Goal: Task Accomplishment & Management: Use online tool/utility

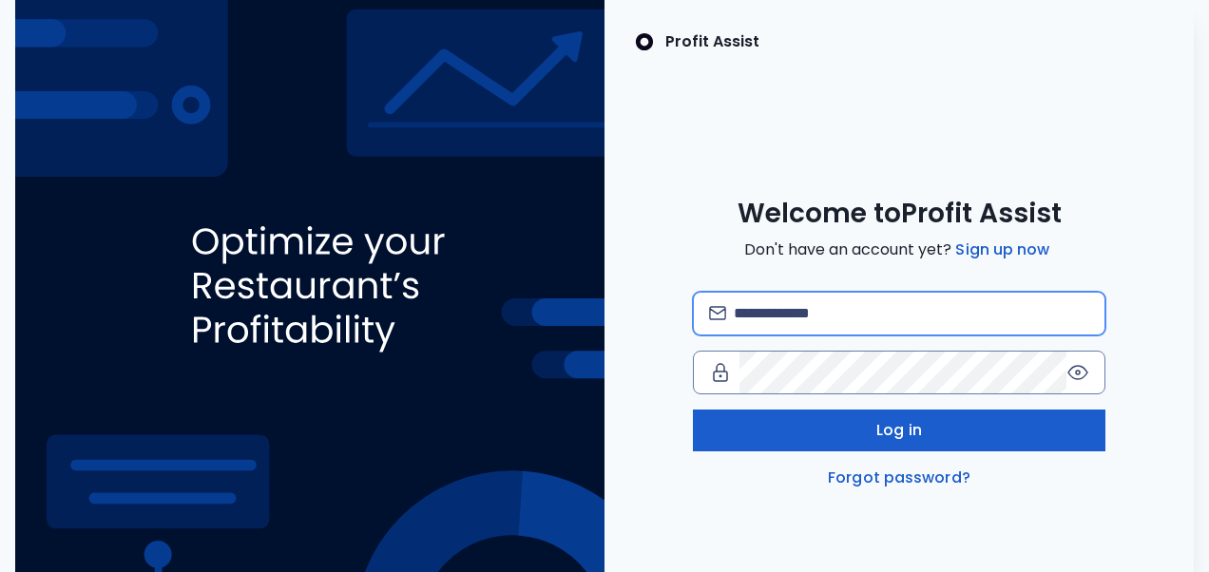
type input "**********"
click at [778, 424] on button "Log in" at bounding box center [899, 431] width 413 height 42
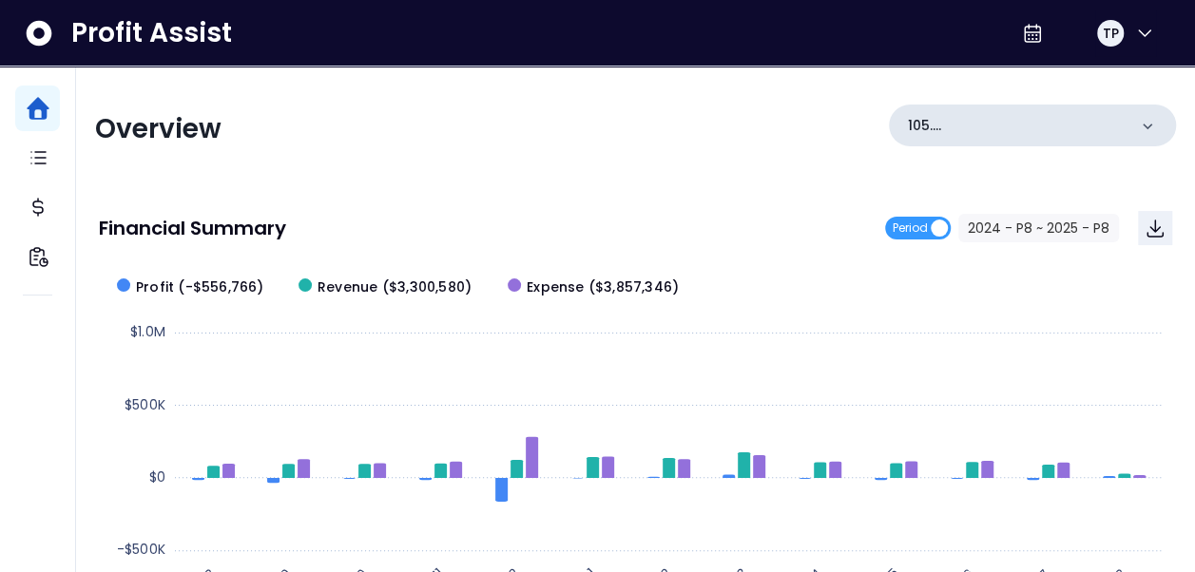
click at [1139, 128] on icon at bounding box center [1146, 126] width 19 height 19
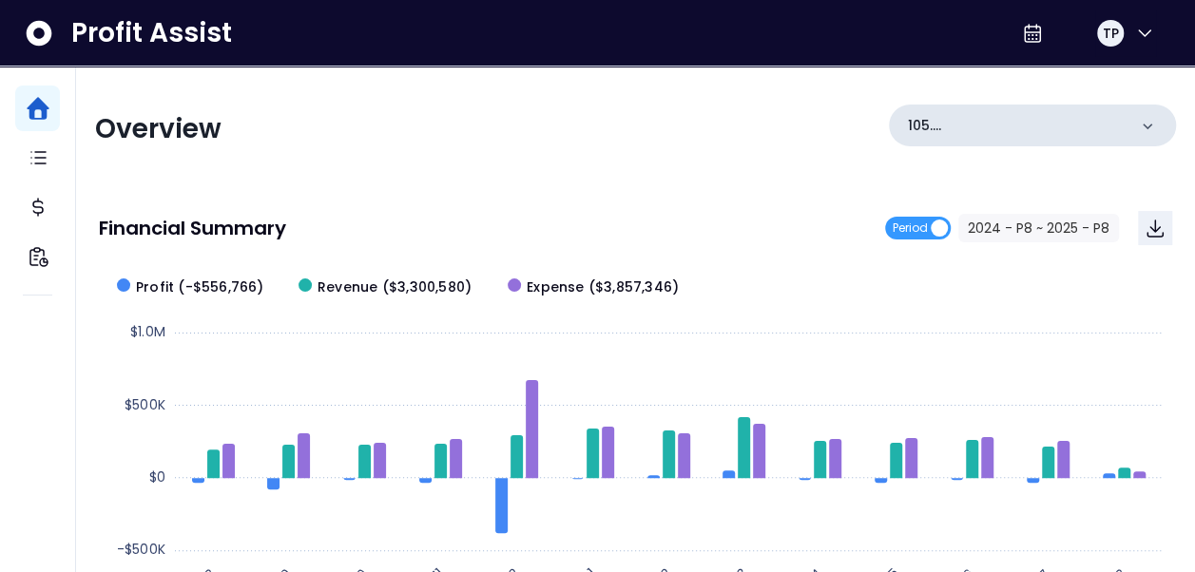
click at [1133, 131] on div "105. UTC([GEOGRAPHIC_DATA])" at bounding box center [1032, 126] width 287 height 42
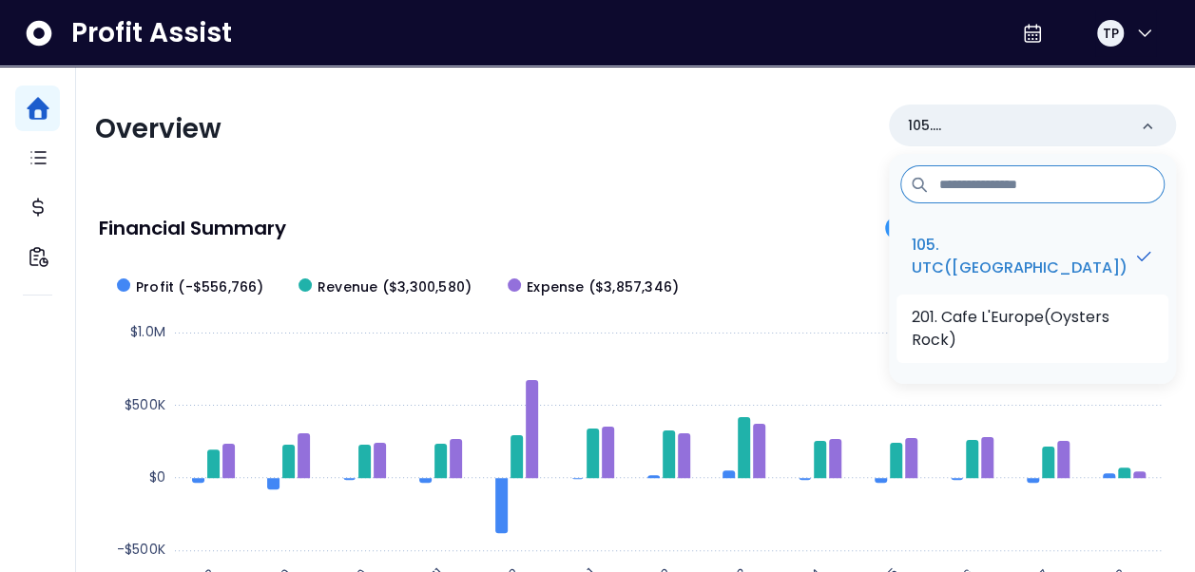
click at [1070, 320] on p "201. Cafe L'Europe(Oysters Rock)" at bounding box center [1031, 329] width 241 height 46
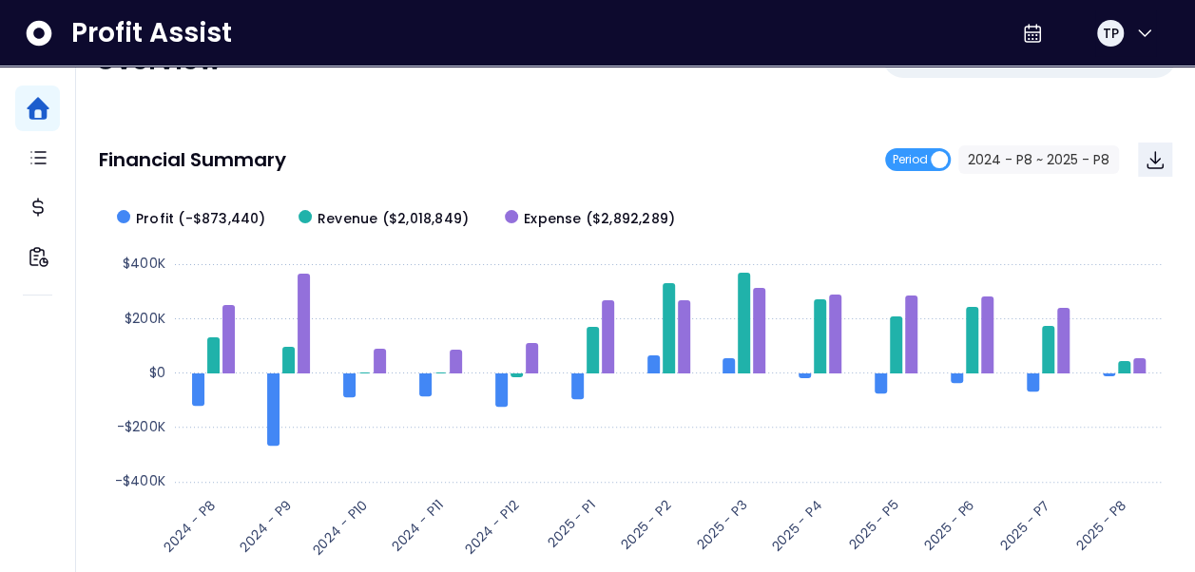
scroll to position [95, 0]
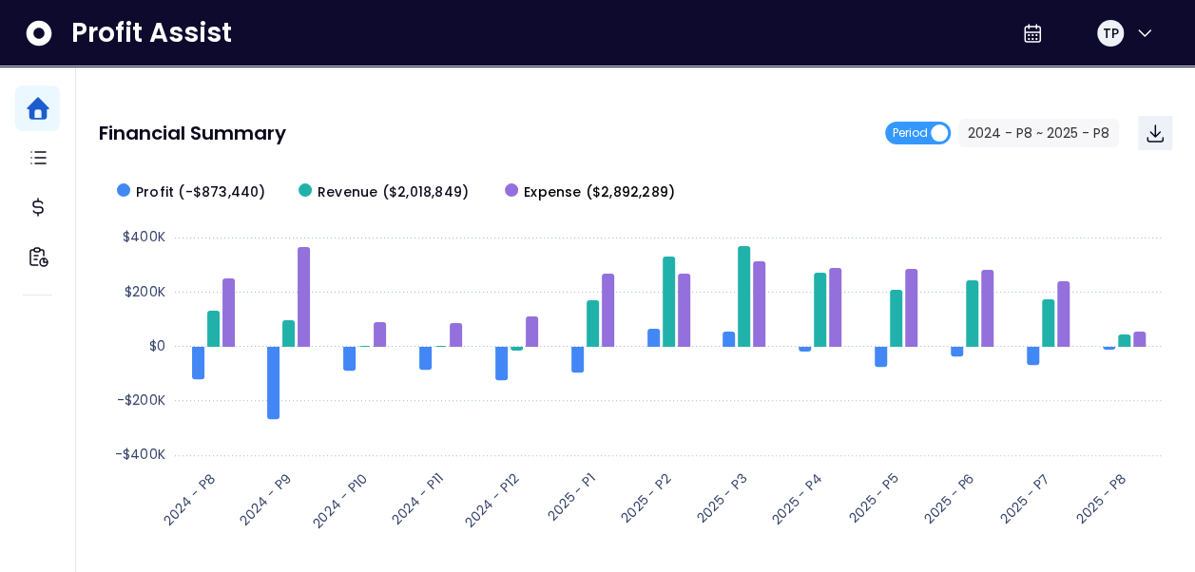
click at [644, 191] on span "Expense ($2,892,289)" at bounding box center [599, 192] width 151 height 20
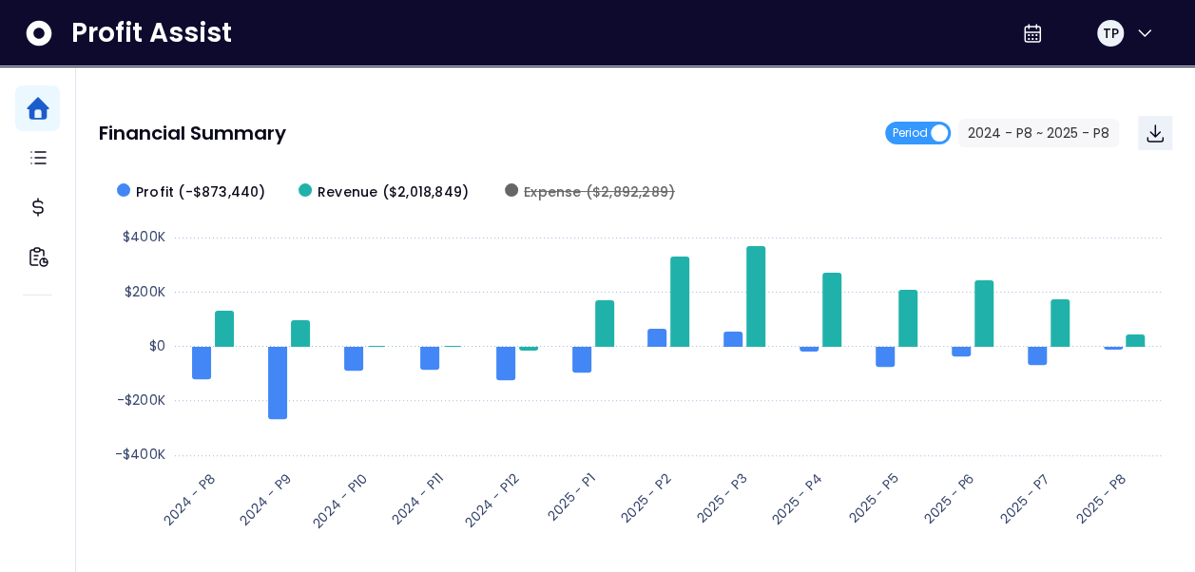
click at [644, 191] on span "Expense ($2,892,289)" at bounding box center [599, 192] width 151 height 20
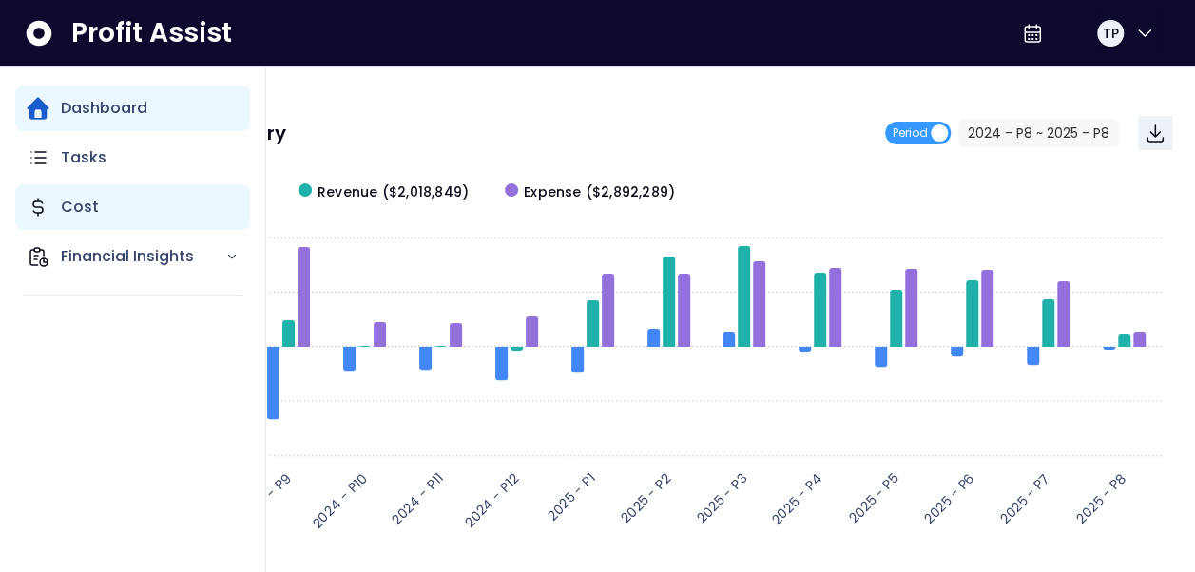
click at [86, 209] on p "Cost" at bounding box center [80, 207] width 38 height 23
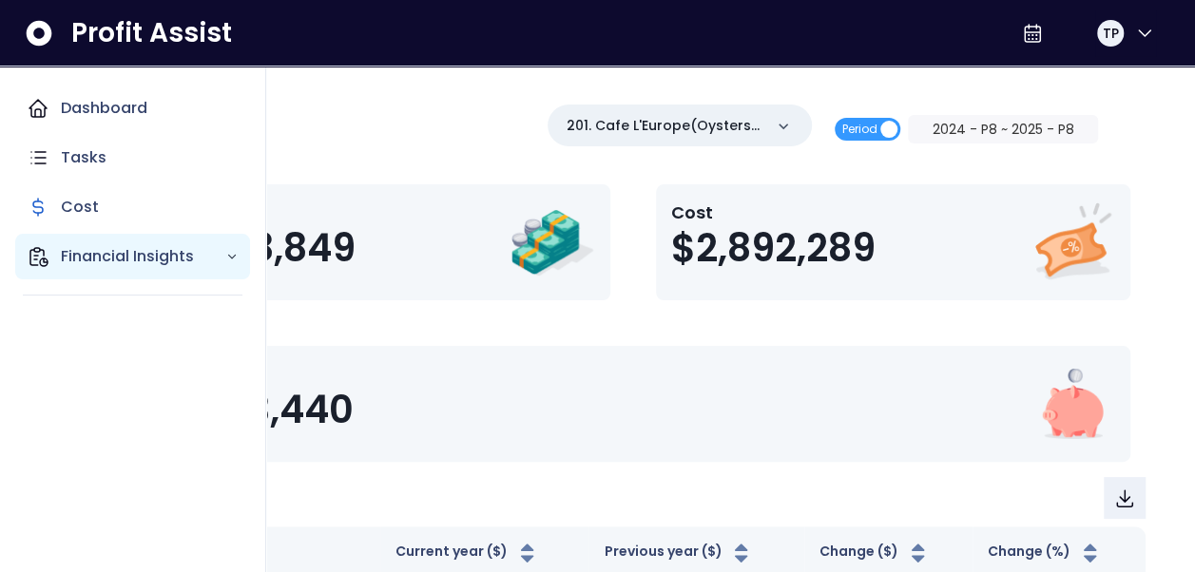
click at [84, 250] on p "Financial Insights" at bounding box center [143, 256] width 164 height 23
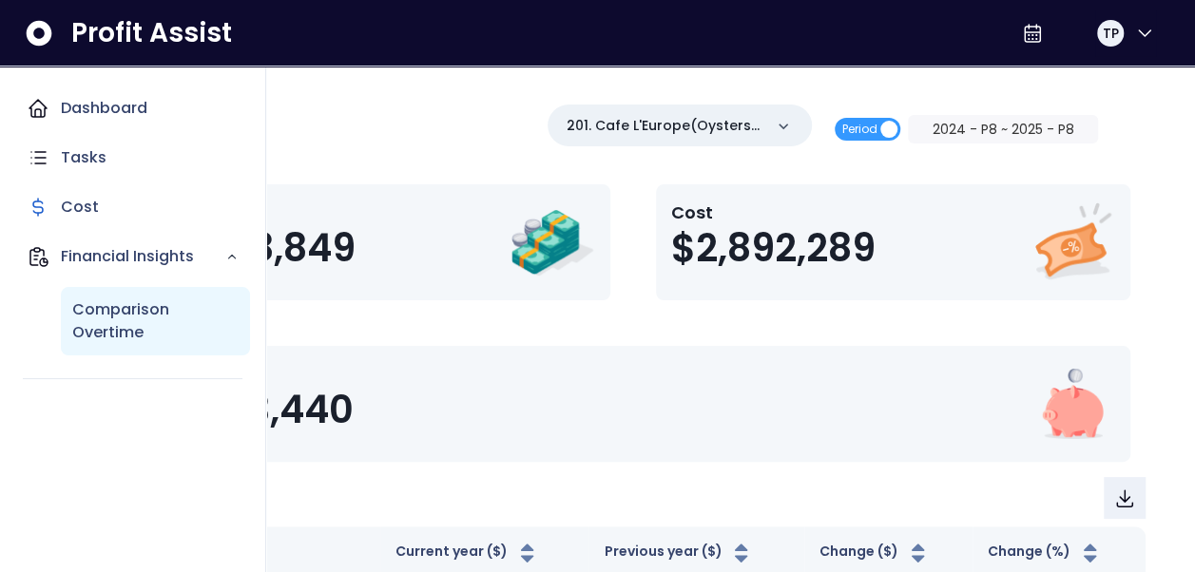
click at [99, 321] on p "Comparison Overtime" at bounding box center [155, 321] width 166 height 46
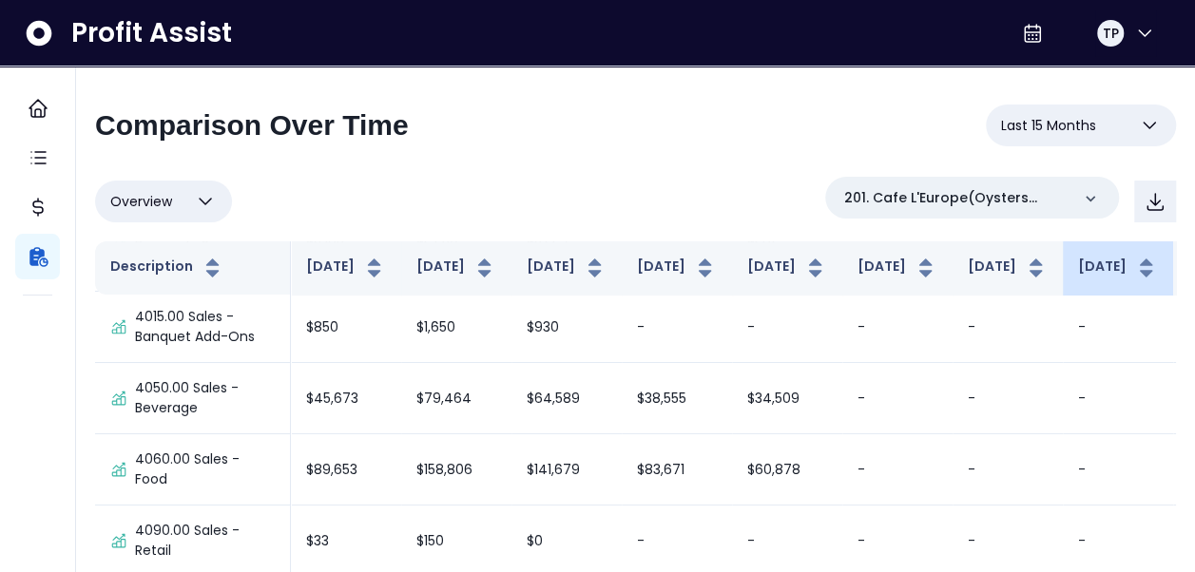
scroll to position [95, 0]
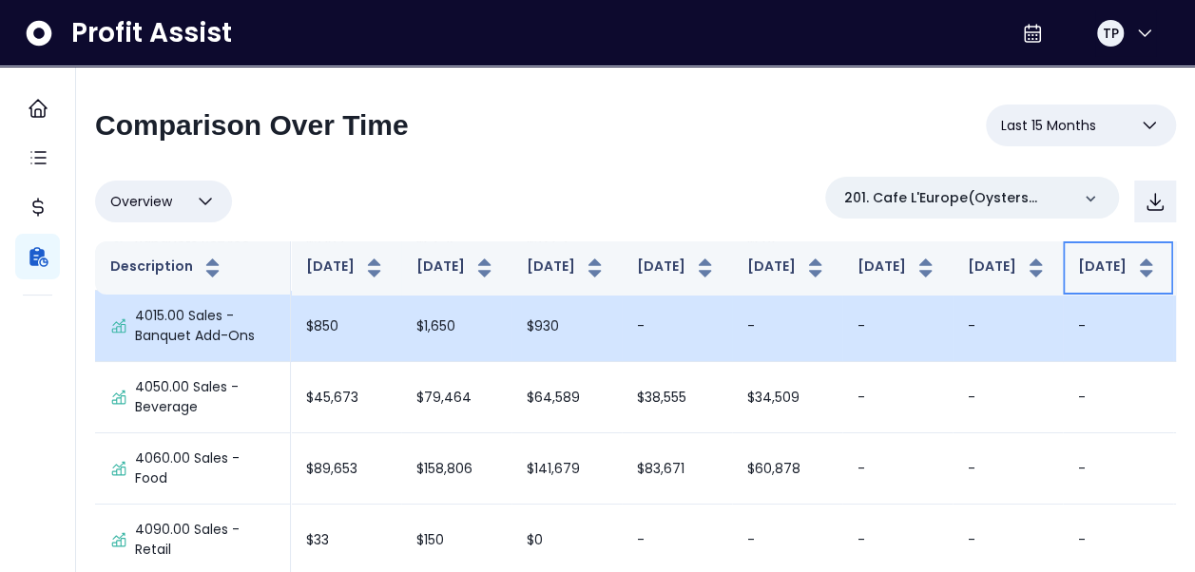
drag, startPoint x: 1015, startPoint y: 289, endPoint x: 530, endPoint y: 325, distance: 486.0
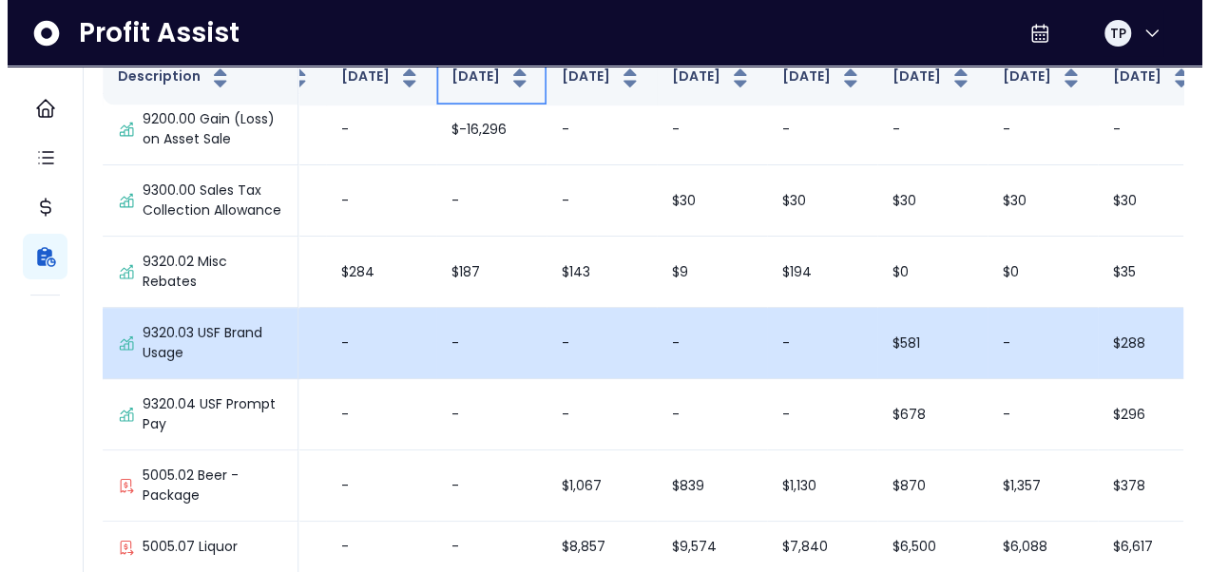
scroll to position [475, 634]
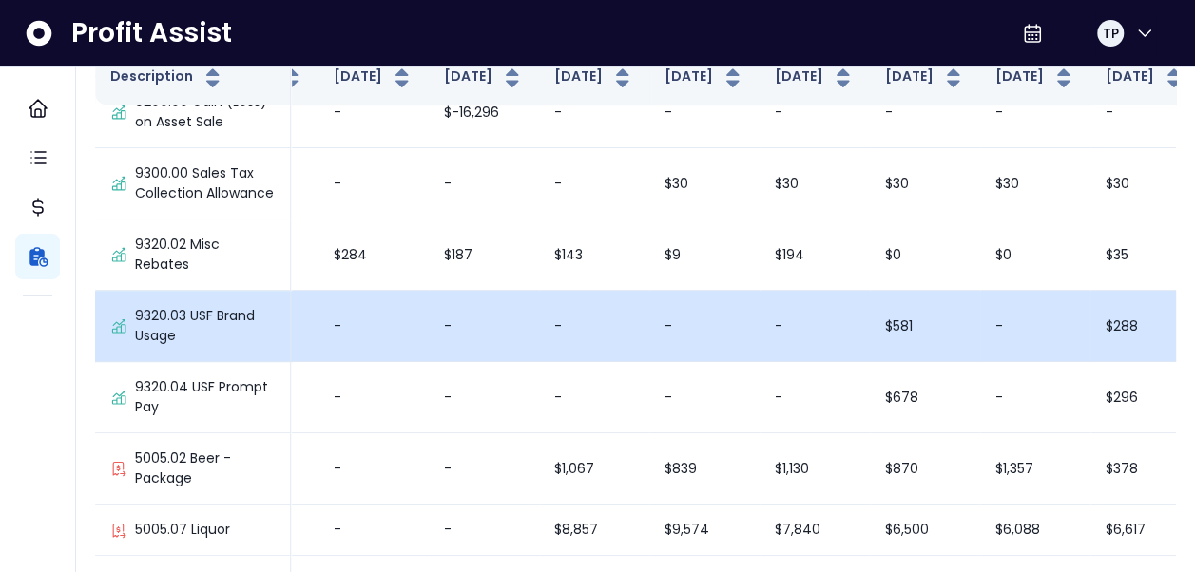
click at [539, 348] on td "-" at bounding box center [594, 326] width 110 height 71
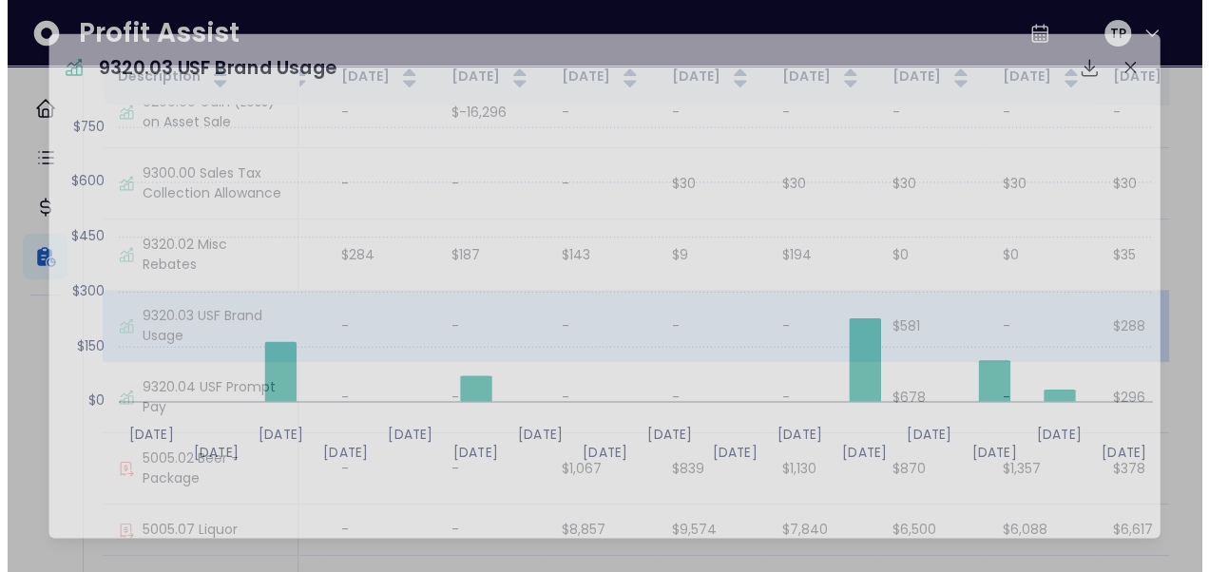
scroll to position [475, 633]
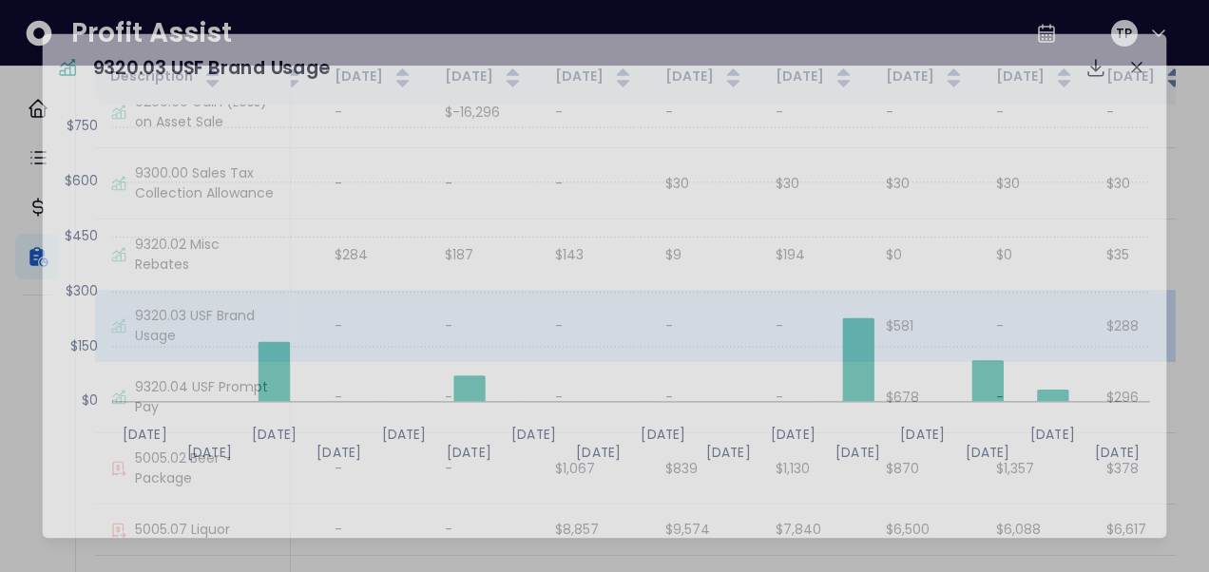
click at [239, 364] on rect at bounding box center [603, 294] width 1109 height 373
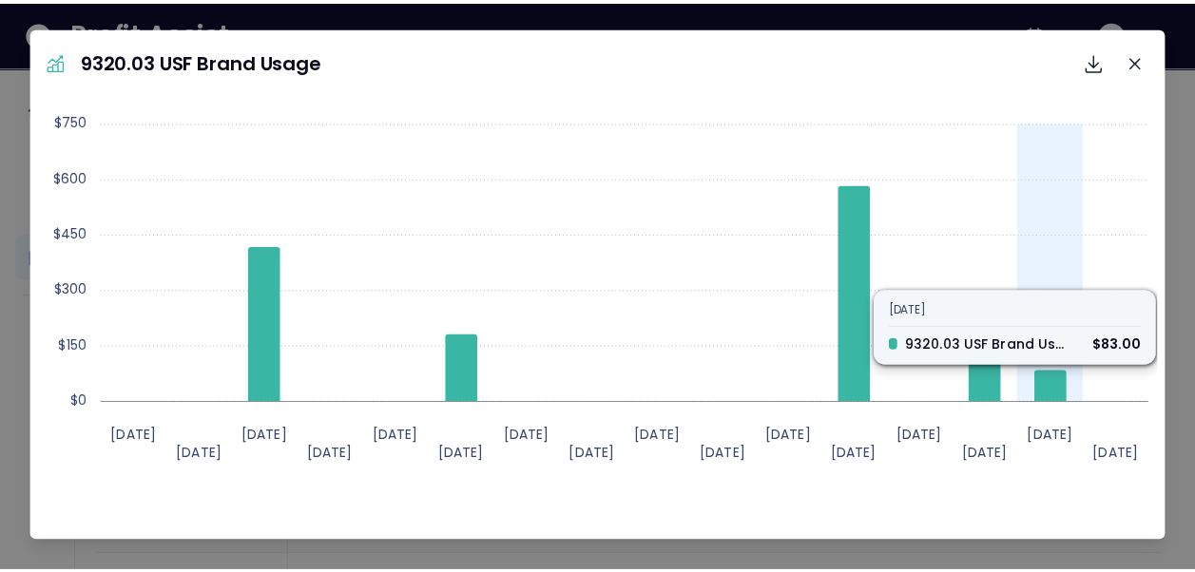
scroll to position [0, 0]
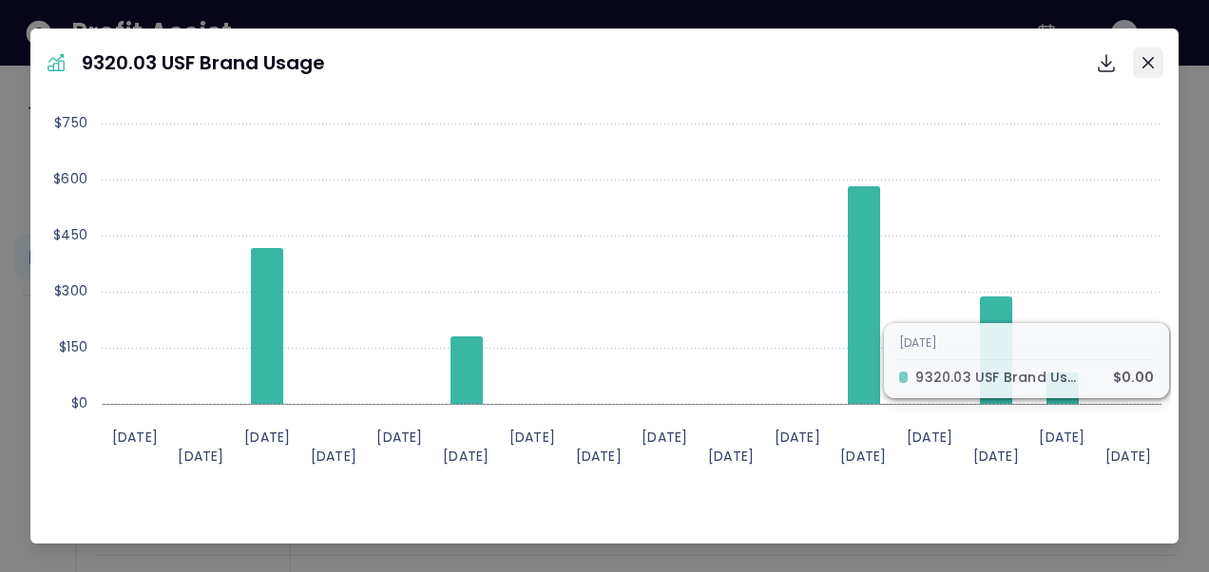
click at [1142, 61] on icon "Close" at bounding box center [1147, 62] width 11 height 11
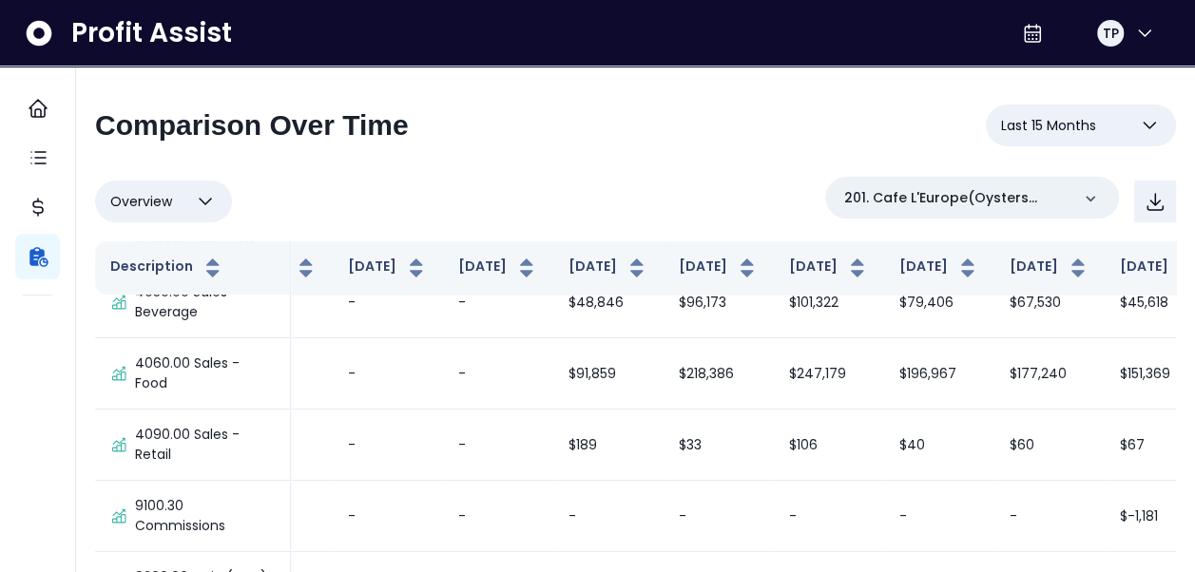
scroll to position [0, 620]
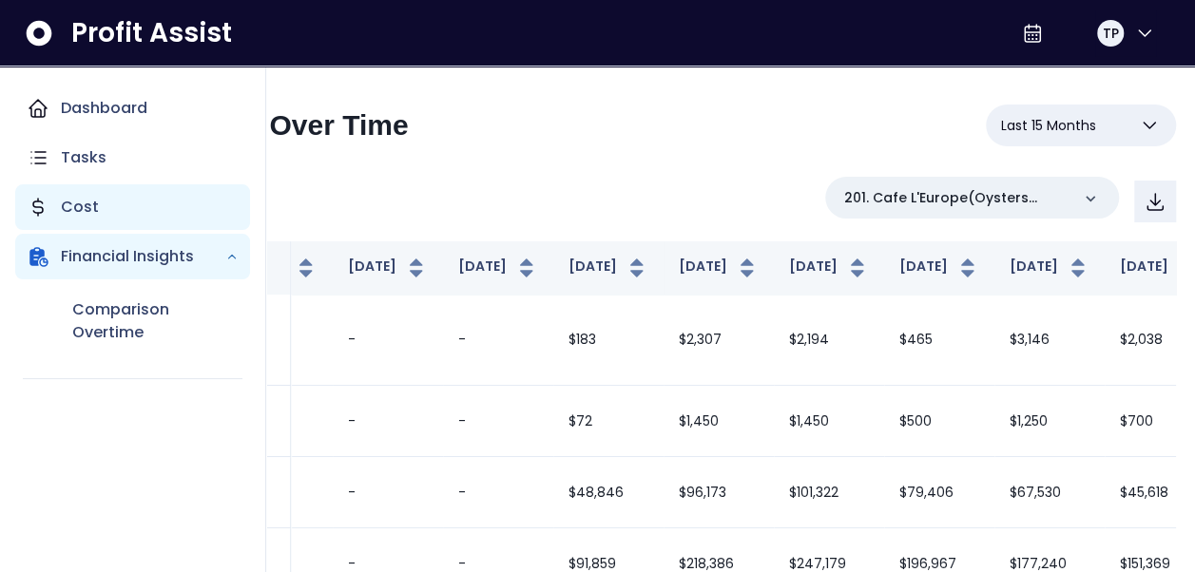
click at [80, 207] on p "Cost" at bounding box center [80, 207] width 38 height 23
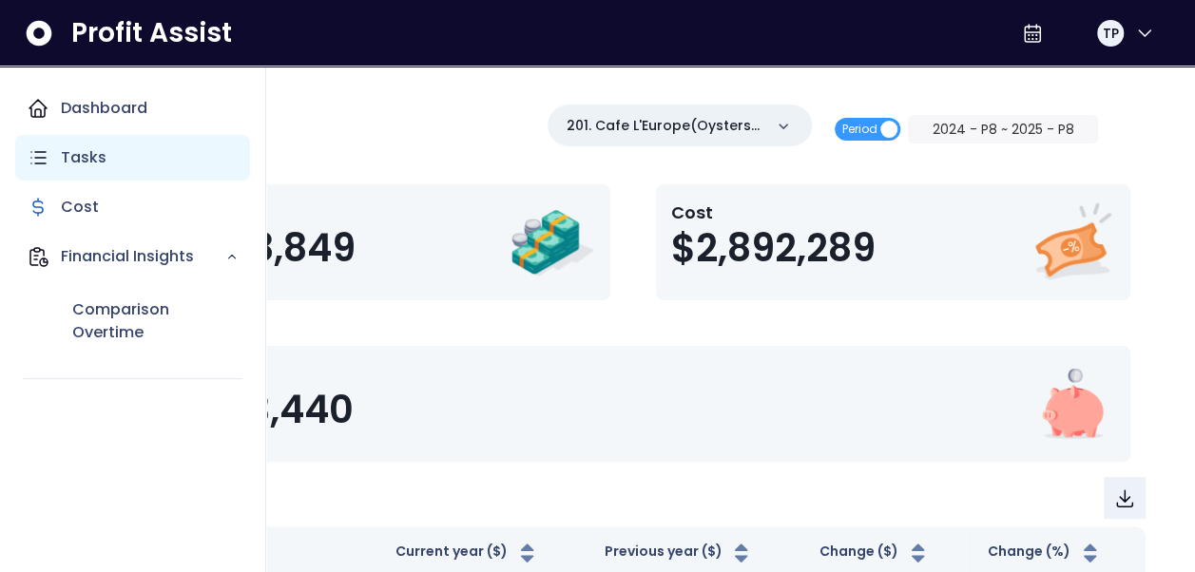
click at [64, 160] on p "Tasks" at bounding box center [84, 157] width 46 height 23
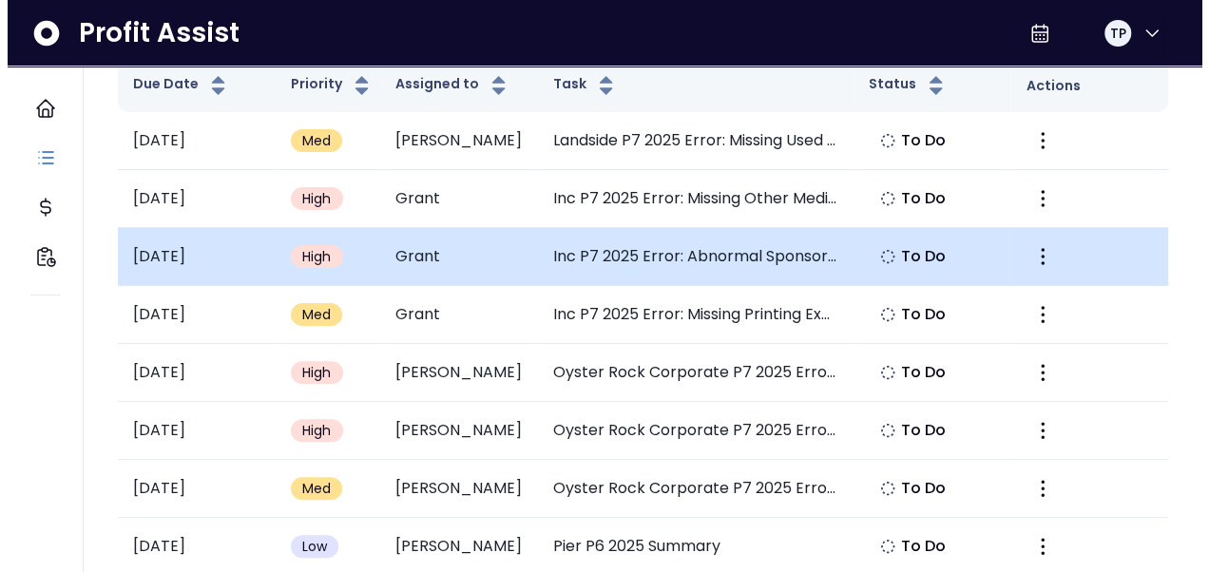
scroll to position [190, 0]
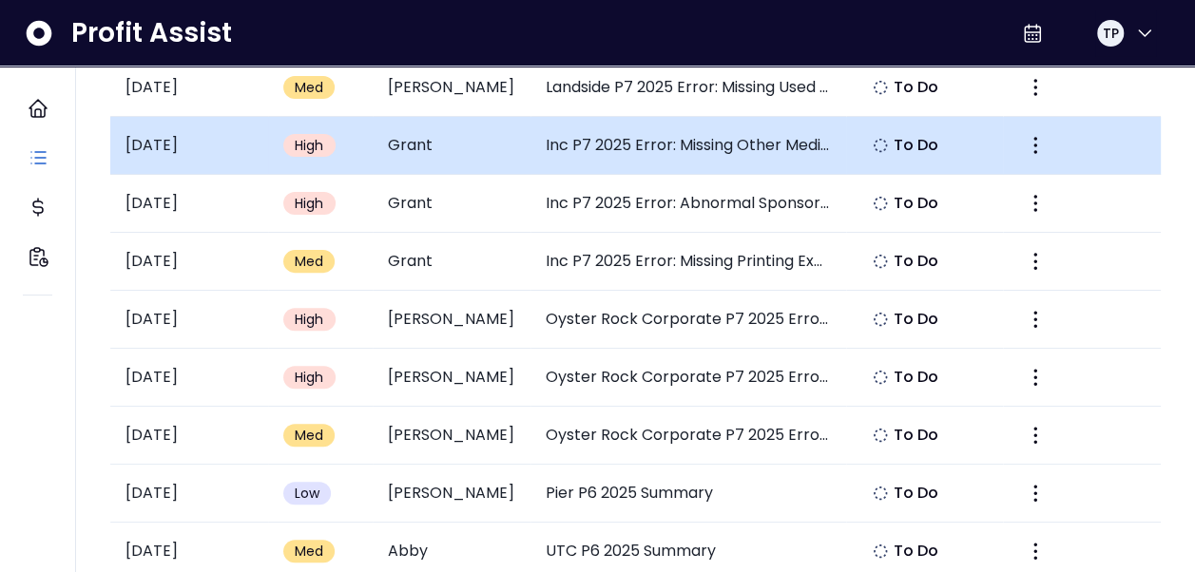
click at [714, 152] on td "Inc P7 2025 Error: Missing Other Media Expense" at bounding box center [687, 146] width 315 height 58
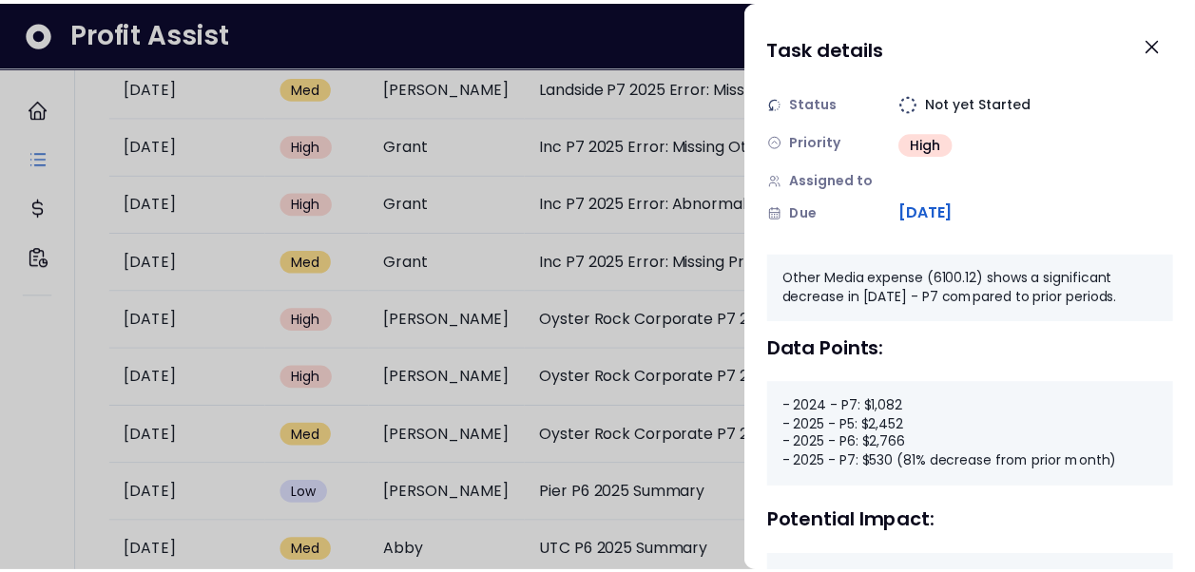
scroll to position [0, 0]
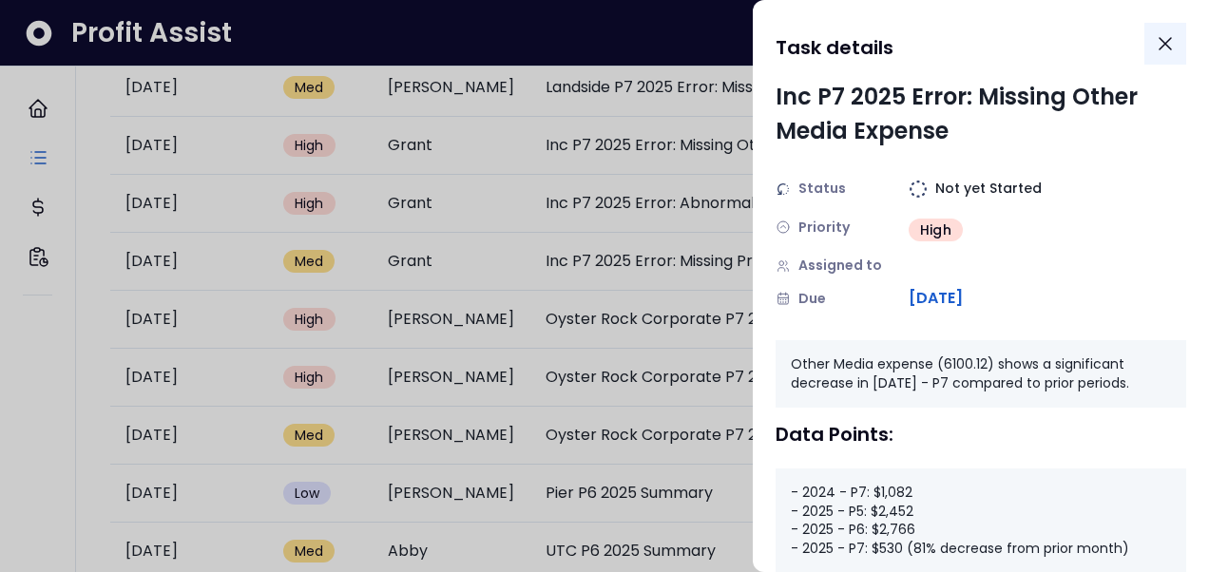
click at [1159, 44] on icon "Close" at bounding box center [1165, 43] width 23 height 23
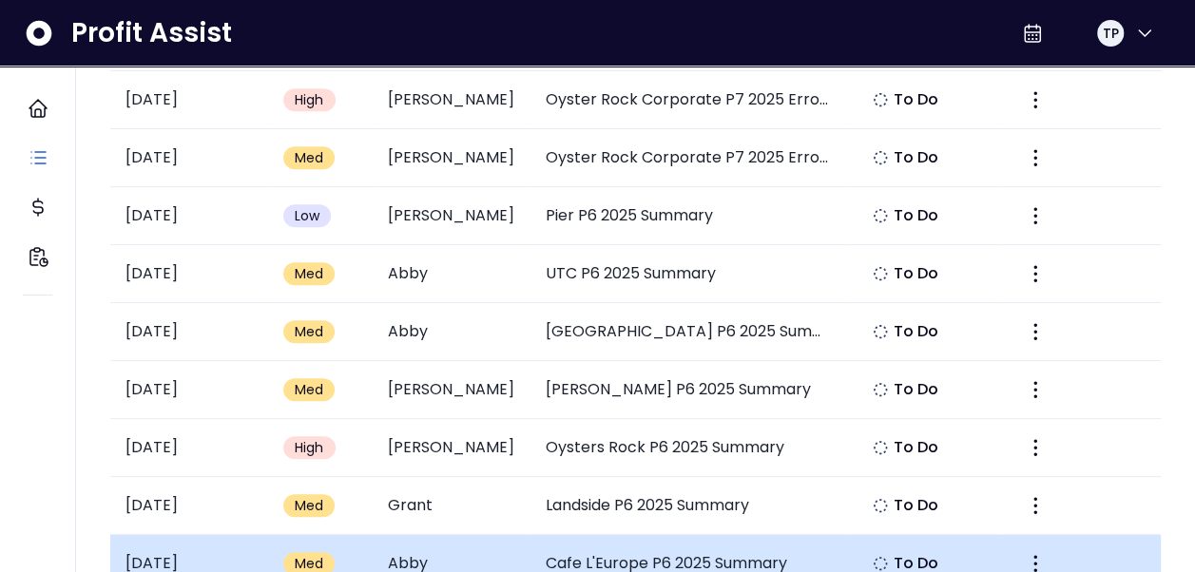
scroll to position [665, 0]
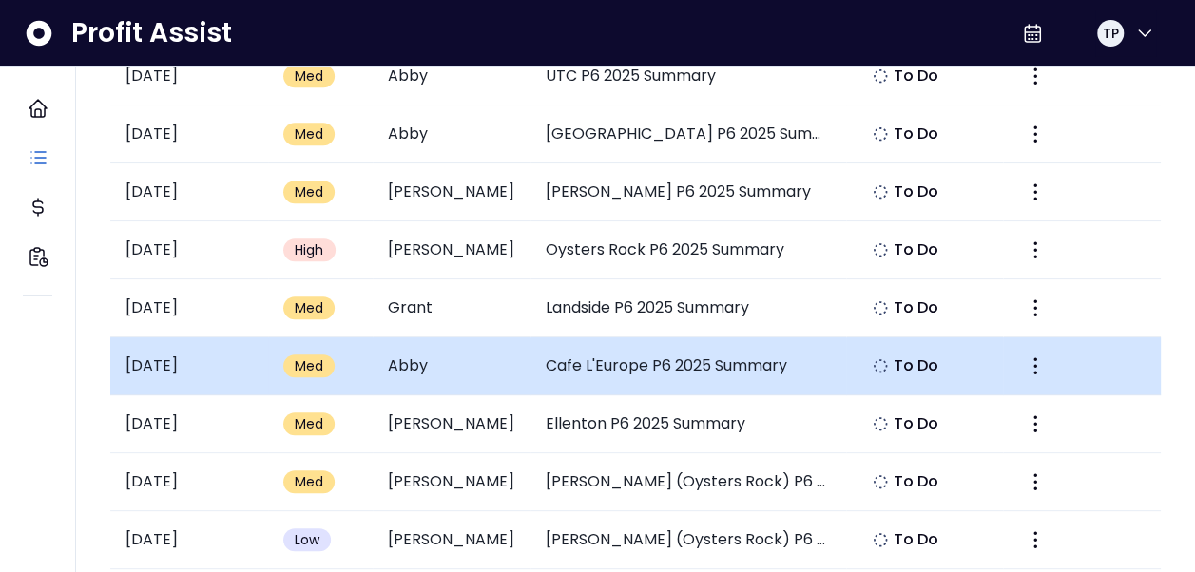
click at [661, 359] on td "Cafe L'Europe P6 2025 Summary" at bounding box center [687, 366] width 315 height 58
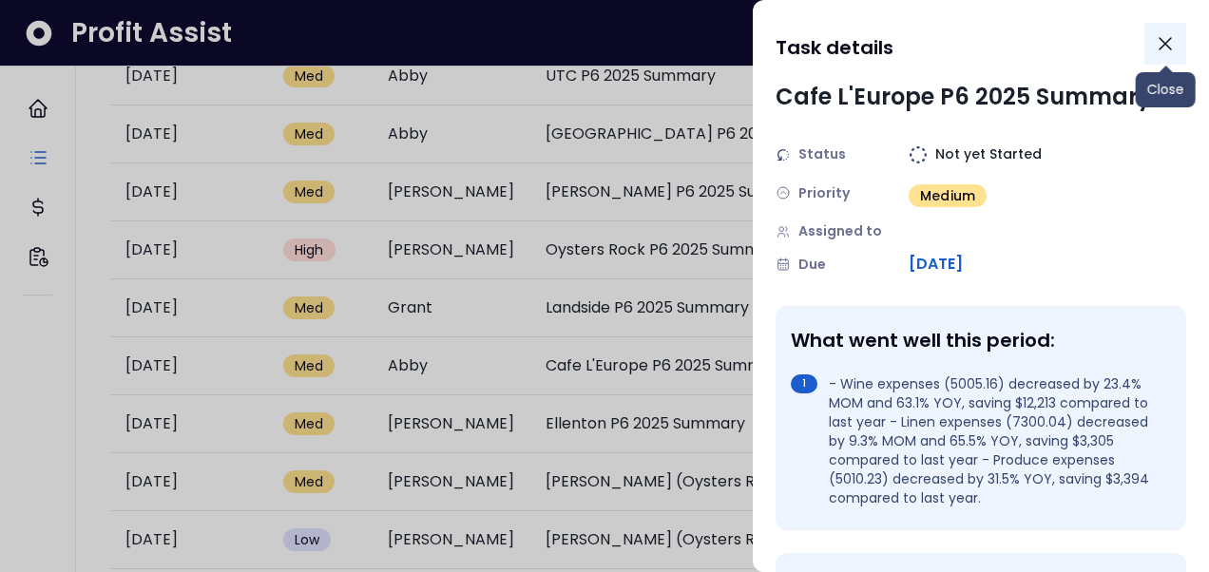
click at [1170, 50] on icon "Close" at bounding box center [1165, 43] width 23 height 23
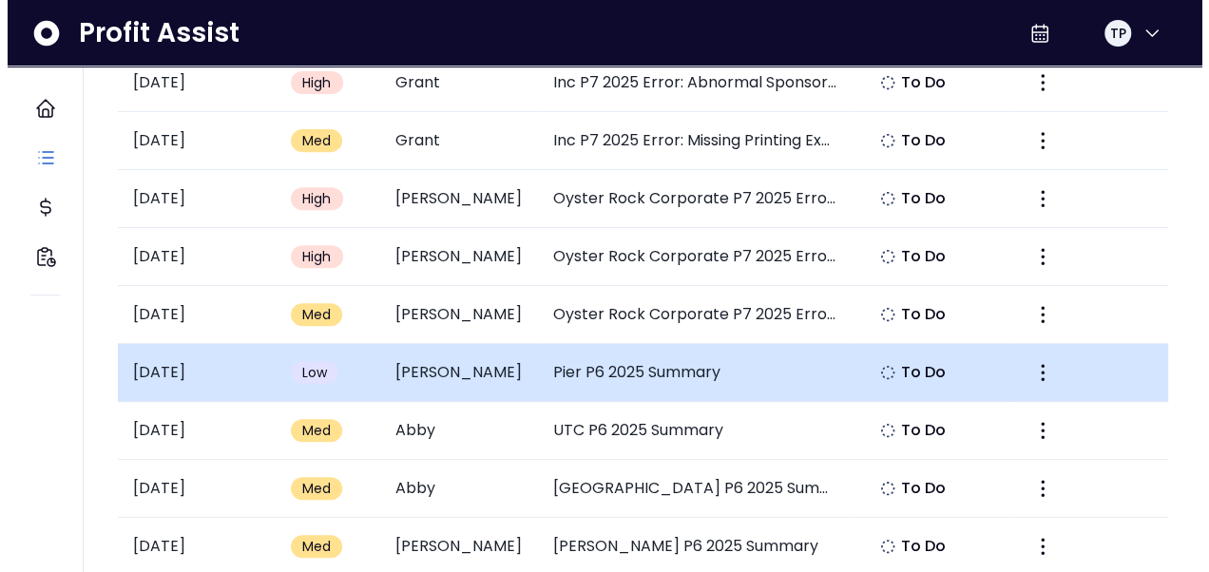
scroll to position [285, 0]
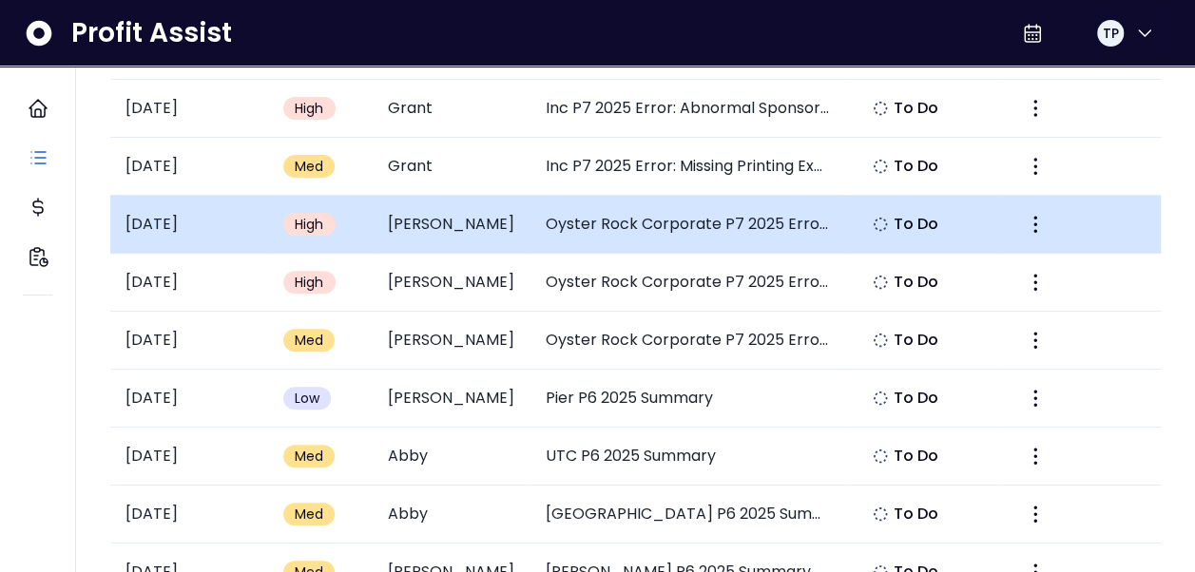
click at [605, 227] on td "Oyster Rock Corporate P7 2025 Error: Unusual Recruiting Expense Spike" at bounding box center [687, 225] width 315 height 58
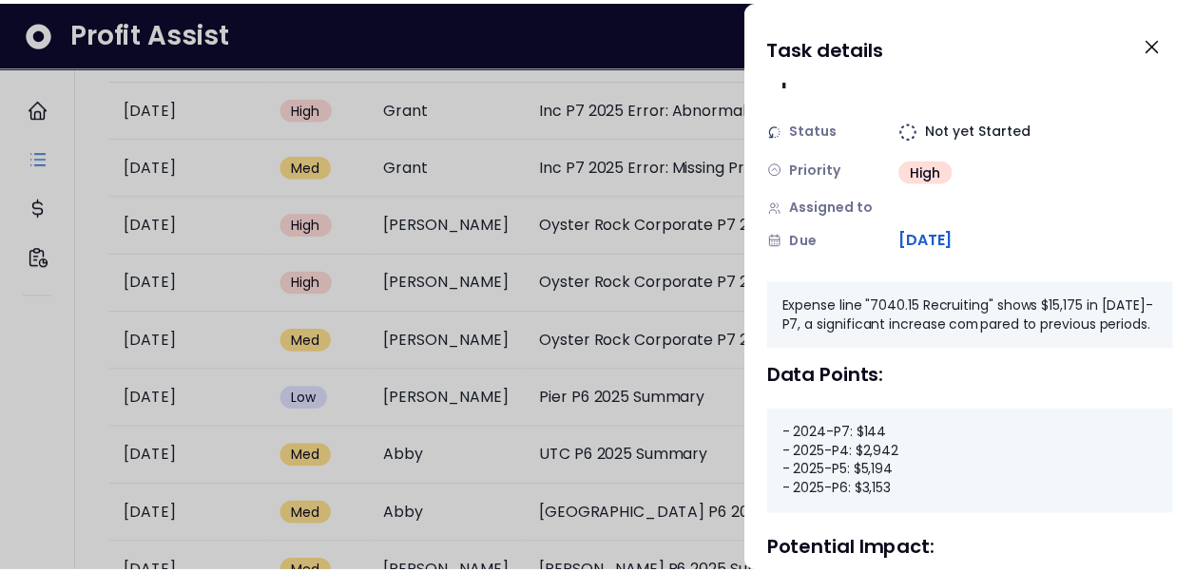
scroll to position [0, 0]
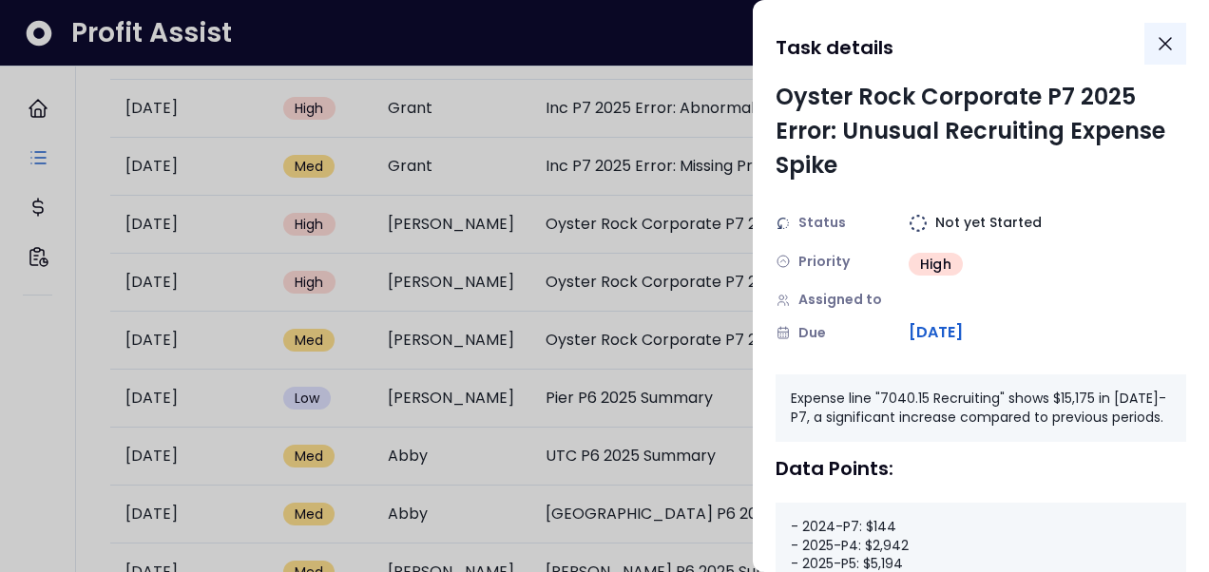
click at [1157, 46] on icon "Close" at bounding box center [1165, 43] width 23 height 23
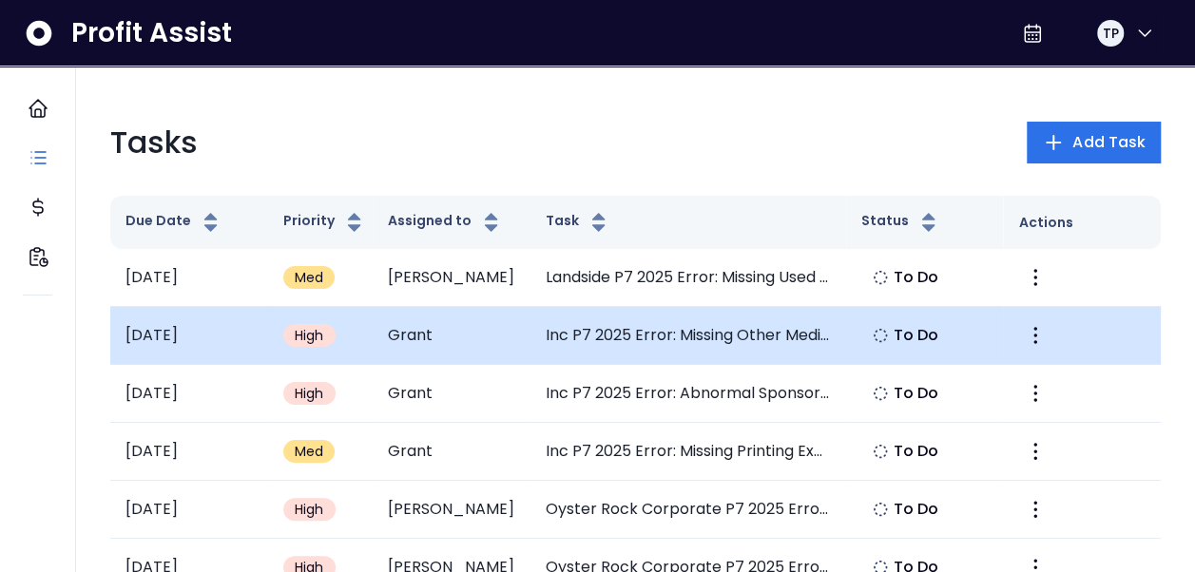
click at [633, 338] on td "Inc P7 2025 Error: Missing Other Media Expense" at bounding box center [687, 336] width 315 height 58
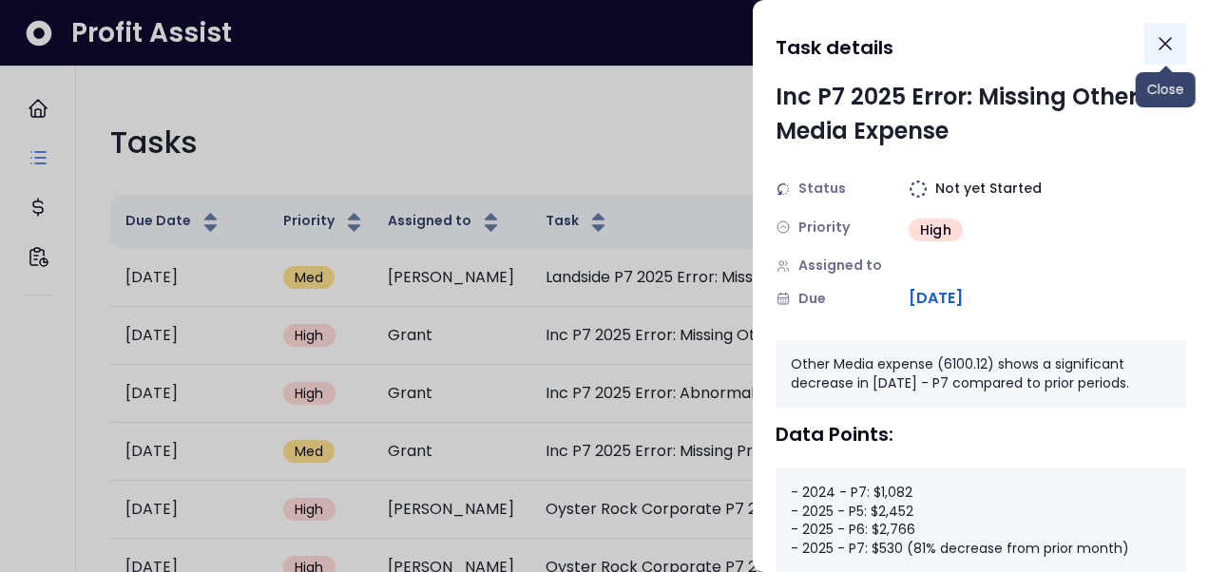
click at [1173, 43] on icon "Close" at bounding box center [1165, 43] width 23 height 23
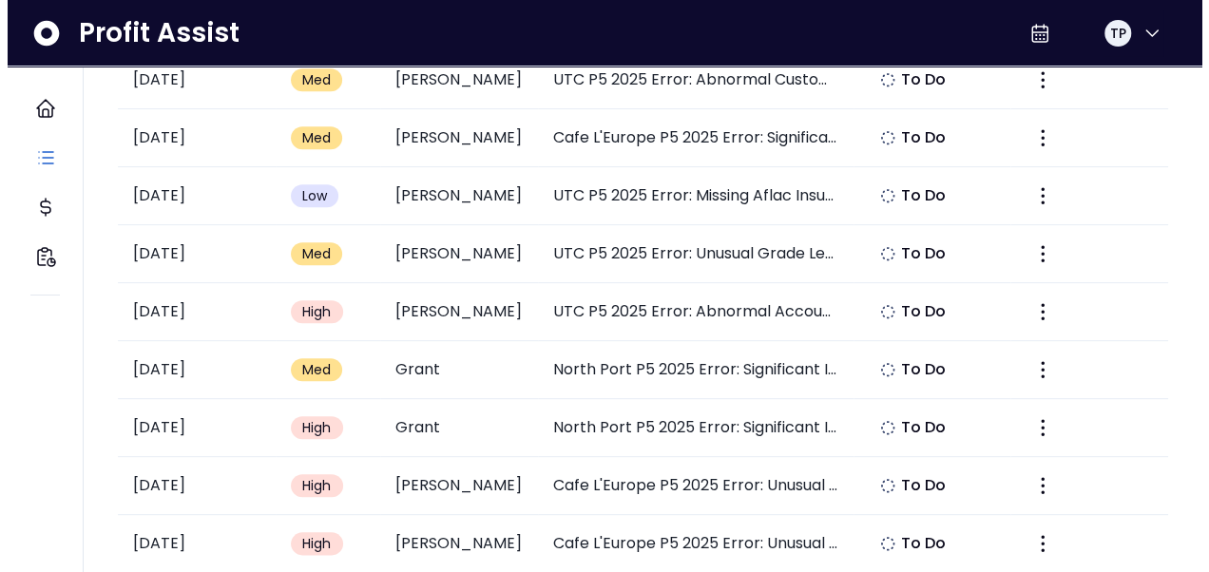
scroll to position [4846, 0]
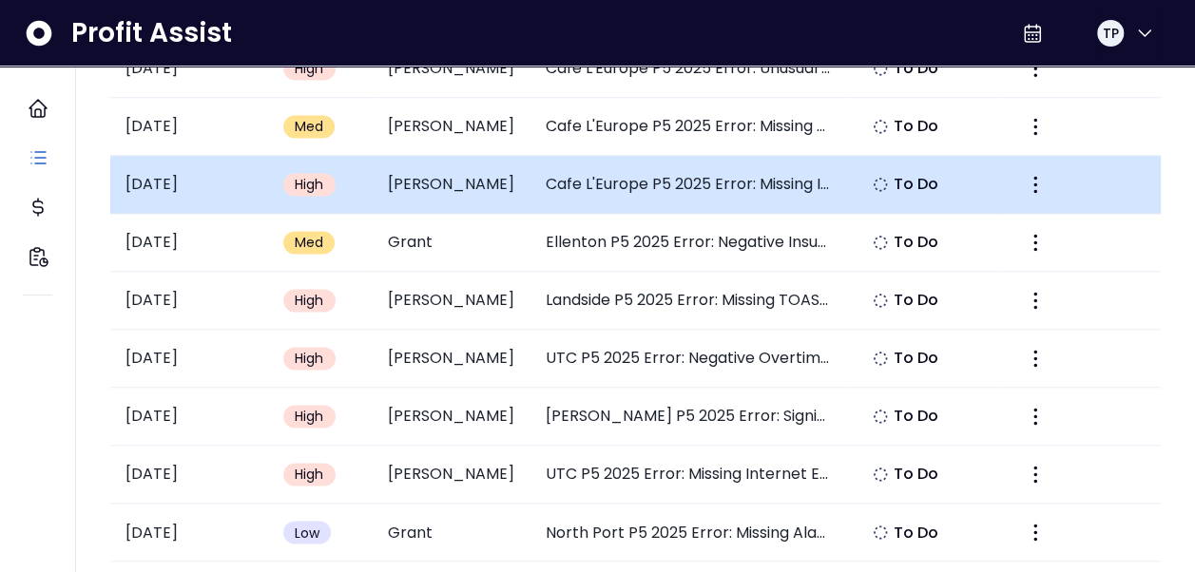
click at [725, 156] on td "Cafe L'Europe P5 2025 Error: Missing Insurance - General Expense" at bounding box center [687, 185] width 315 height 58
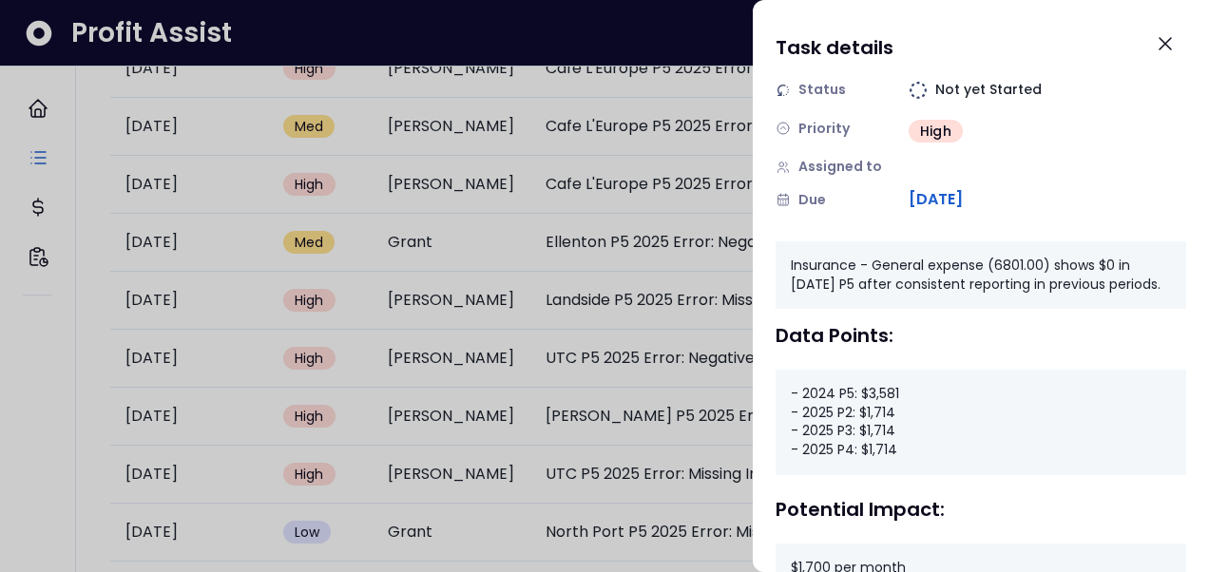
scroll to position [0, 0]
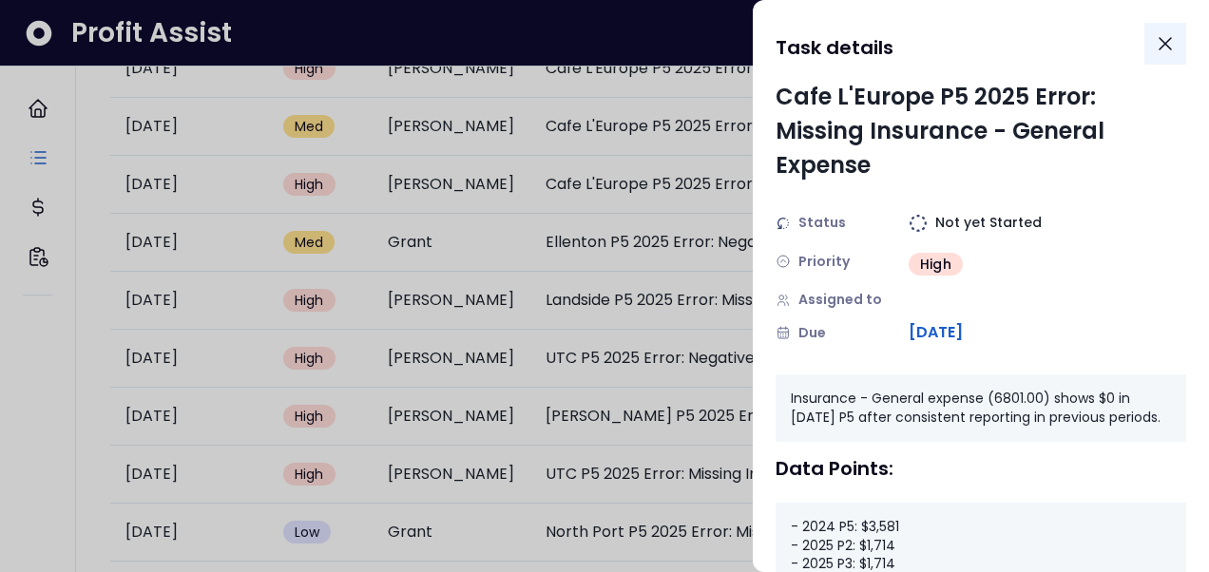
click at [1170, 42] on icon "Close" at bounding box center [1165, 43] width 23 height 23
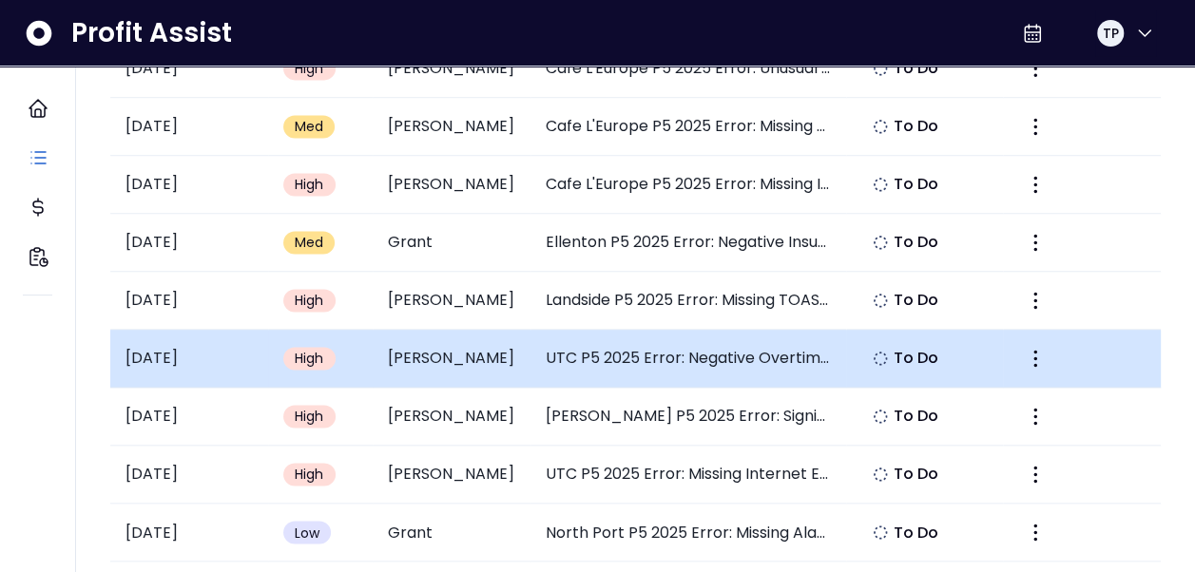
click at [613, 330] on td "UTC P5 2025 Error: Negative Overtime Expense" at bounding box center [687, 359] width 315 height 58
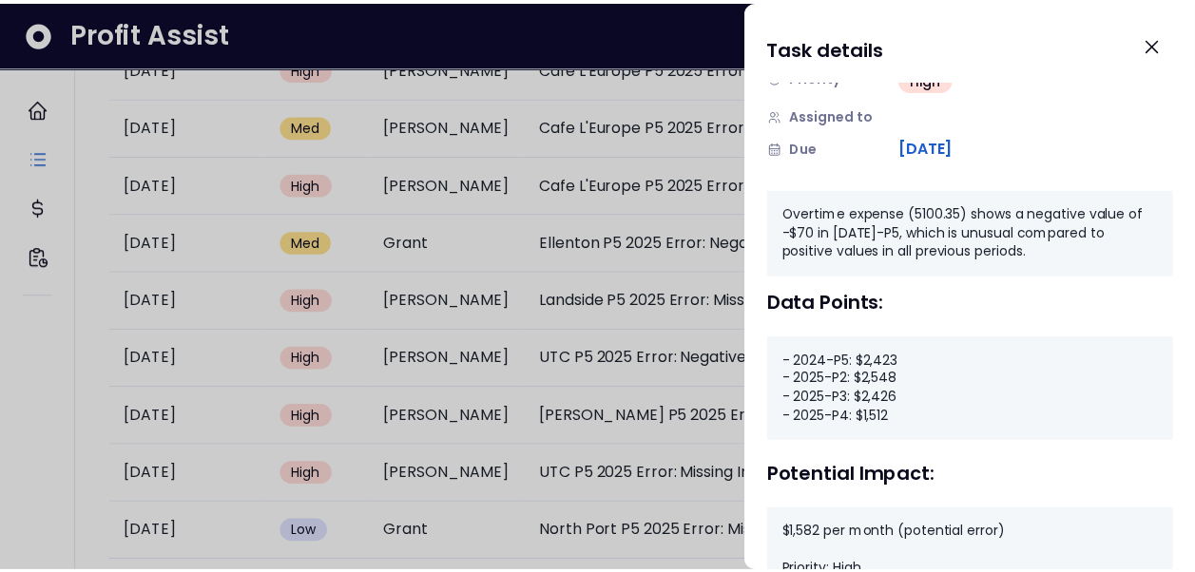
scroll to position [190, 0]
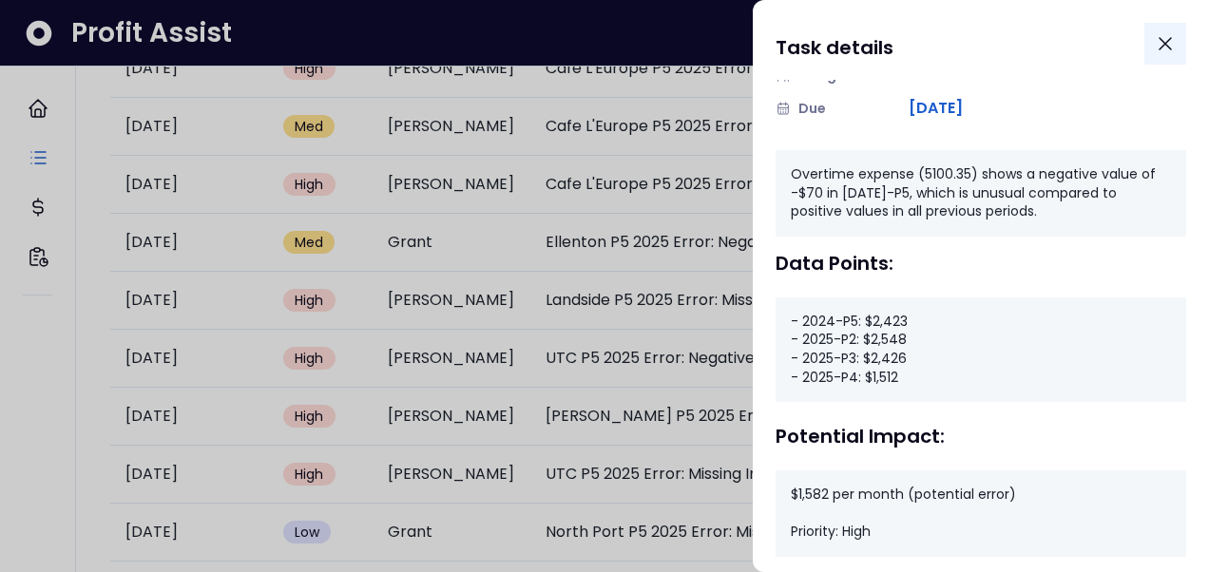
click at [1159, 46] on icon "Close" at bounding box center [1165, 43] width 23 height 23
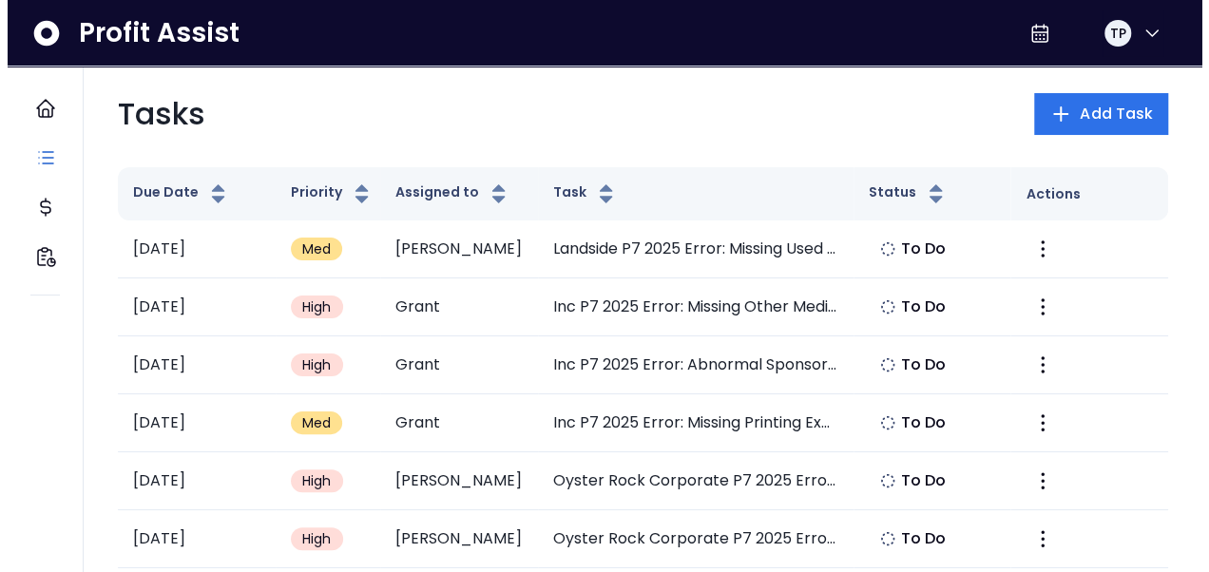
scroll to position [0, 0]
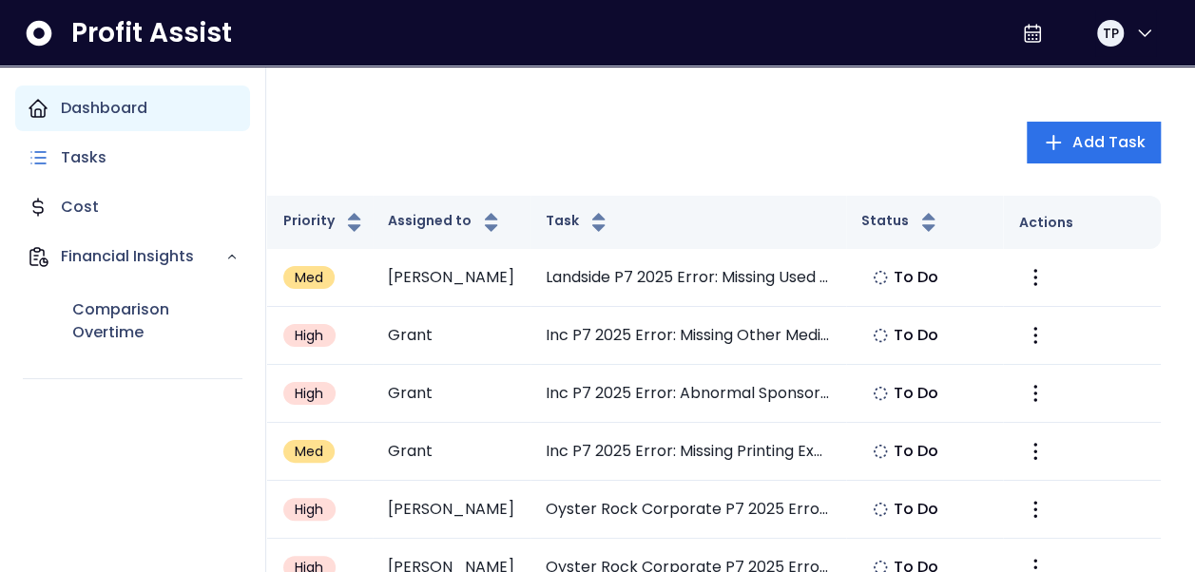
click at [48, 117] on icon "Main navigation" at bounding box center [38, 108] width 23 height 23
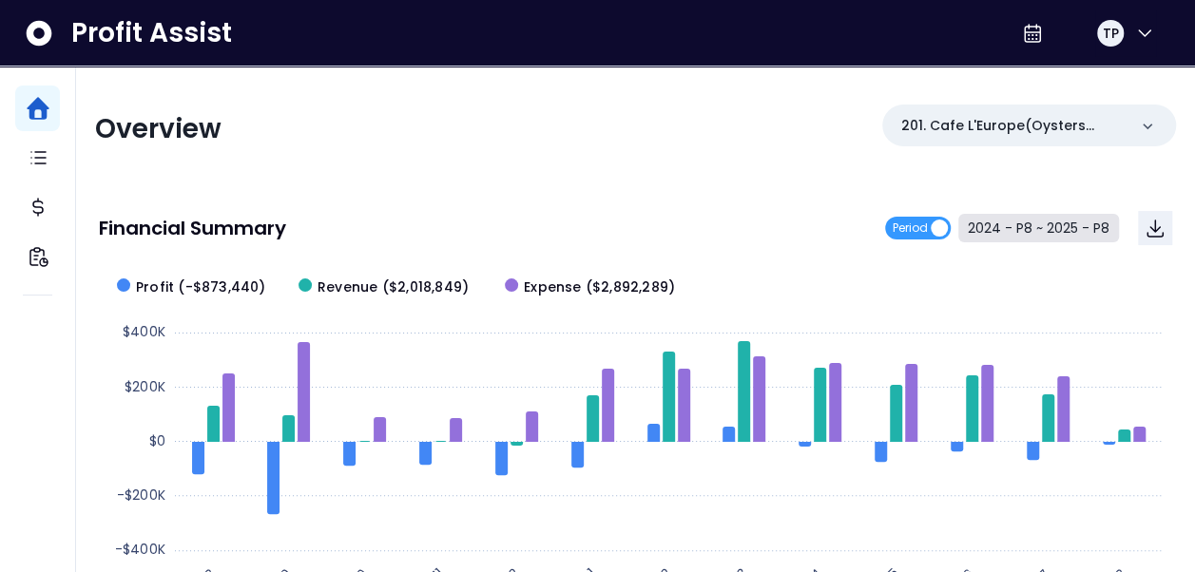
click at [1051, 229] on button "2024 - P8 ~ 2025 - P8" at bounding box center [1038, 228] width 161 height 29
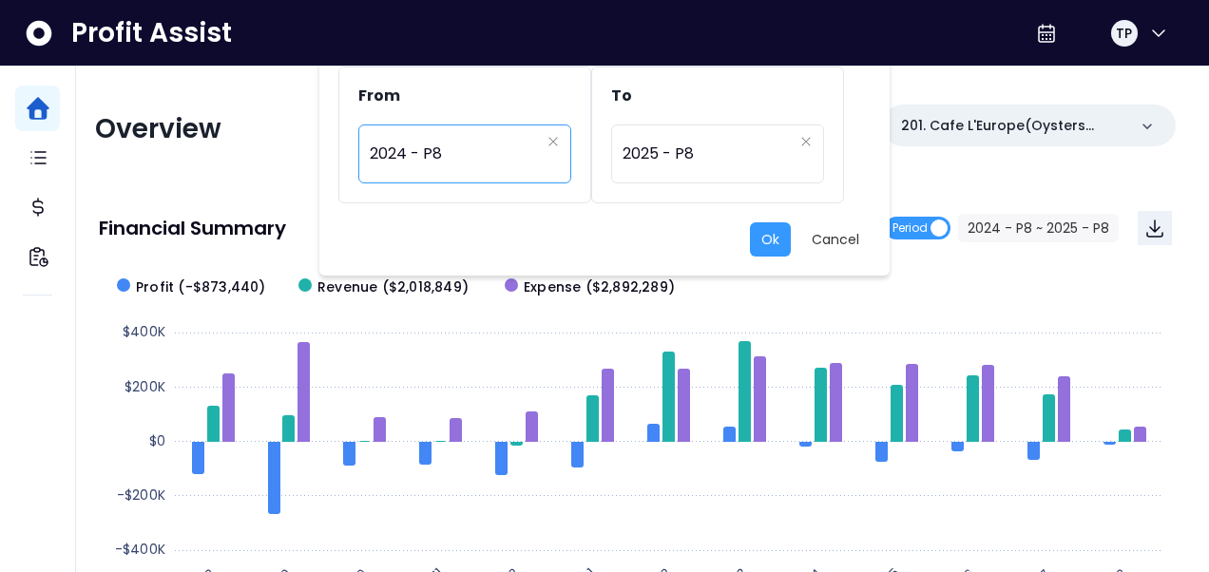
click at [517, 160] on span "2024 - P8" at bounding box center [455, 154] width 170 height 44
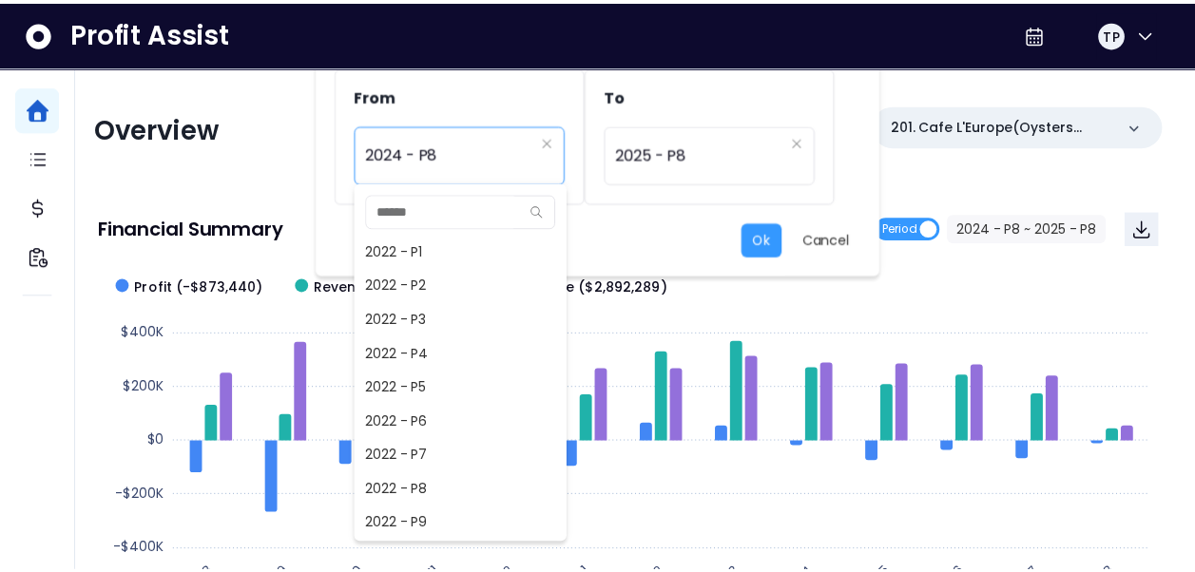
scroll to position [787, 0]
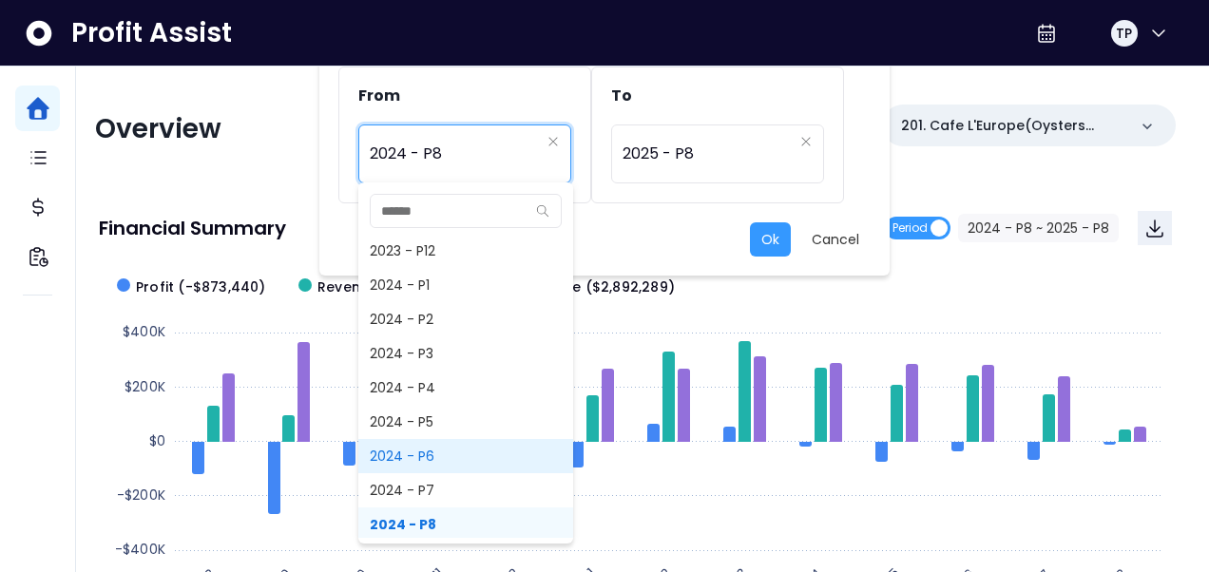
click at [426, 462] on span "2024 - P6" at bounding box center [465, 456] width 215 height 34
type input "*********"
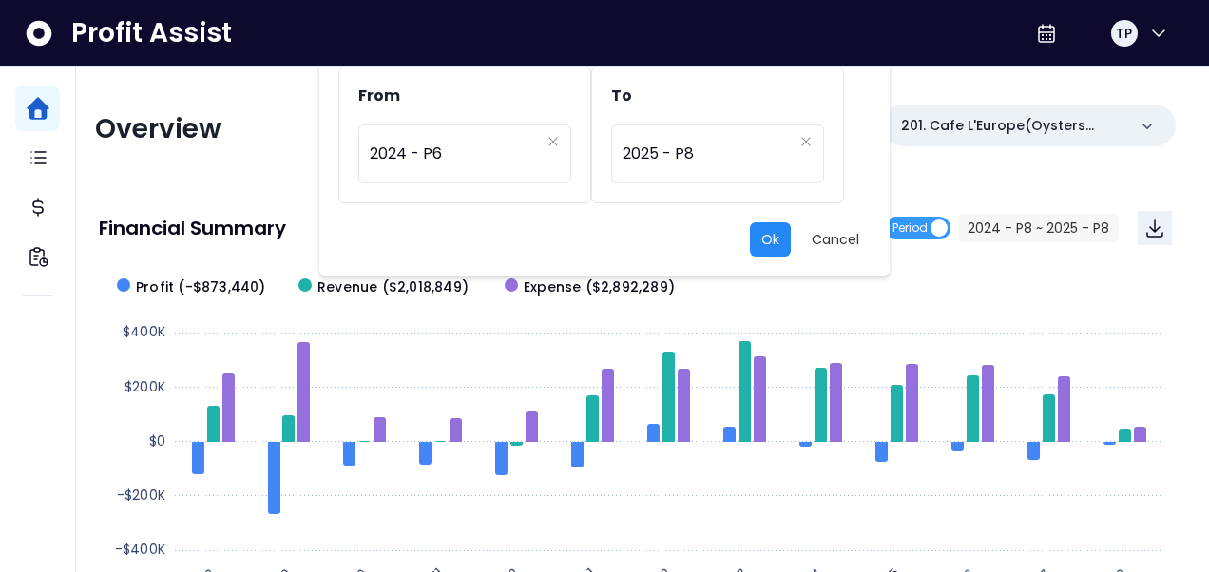
click at [772, 236] on button "Ok" at bounding box center [770, 239] width 41 height 34
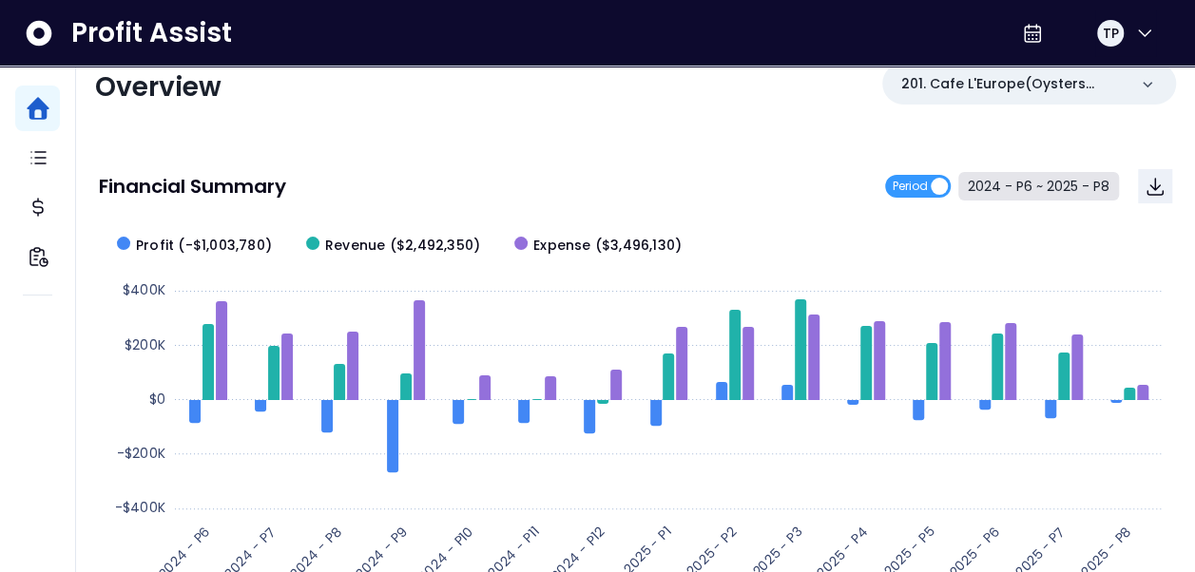
scroll to position [0, 0]
